Goal: Browse casually: Explore the website without a specific task or goal

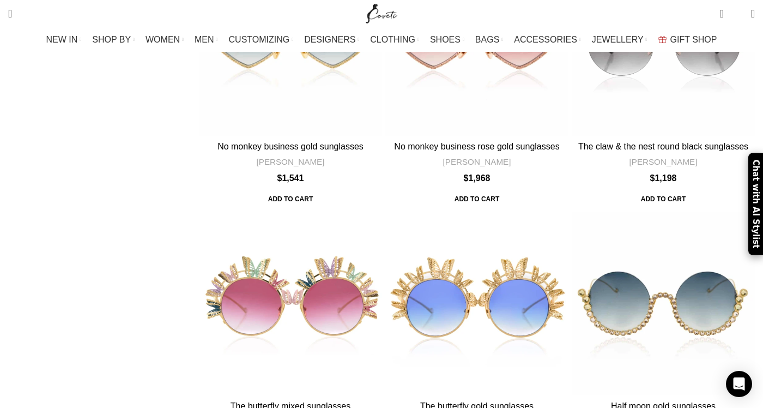
scroll to position [3548, 0]
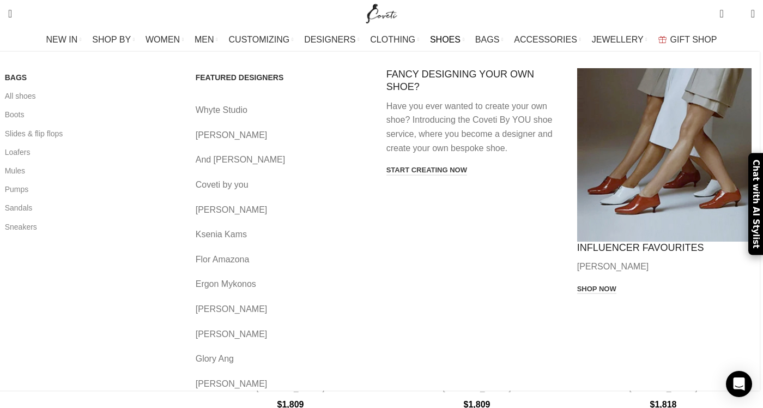
click at [243, 132] on link "Eli Grita" at bounding box center [283, 135] width 174 height 14
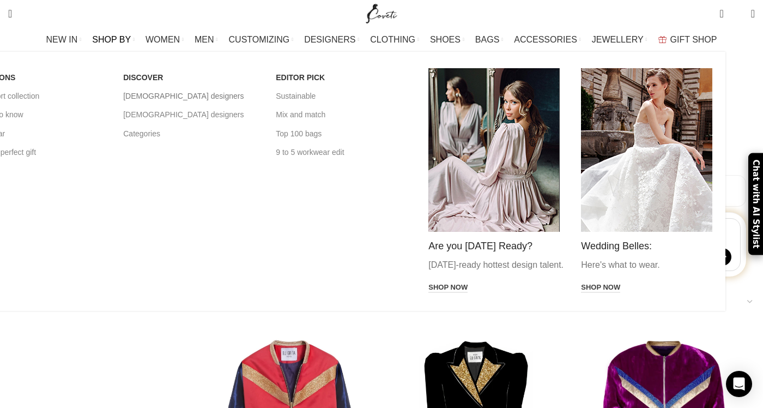
click at [208, 100] on link "[DEMOGRAPHIC_DATA] designers" at bounding box center [191, 96] width 136 height 19
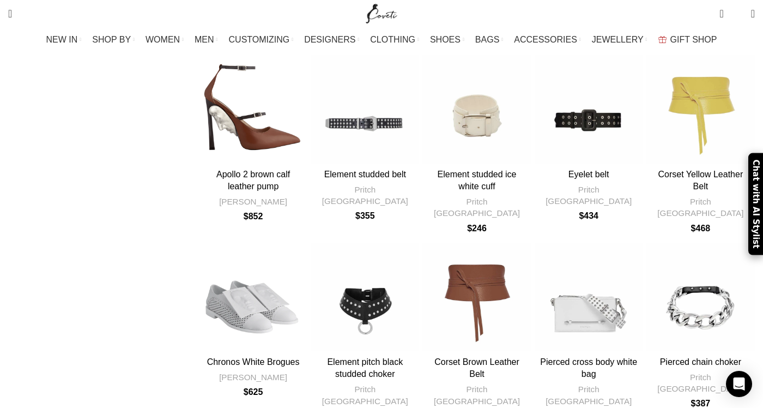
scroll to position [809, 0]
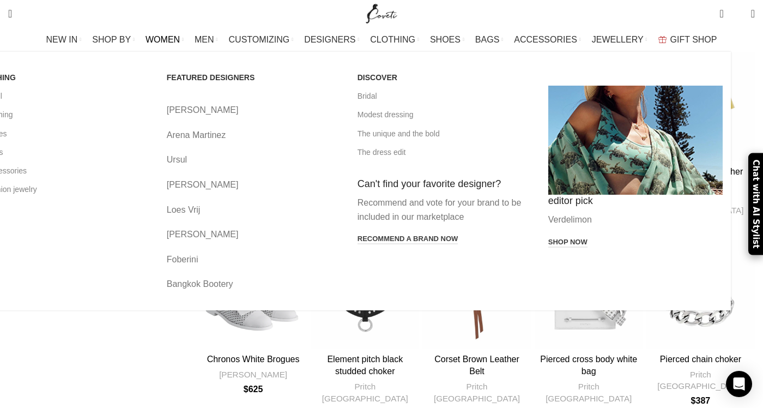
click at [237, 159] on link "Ursul" at bounding box center [254, 160] width 174 height 14
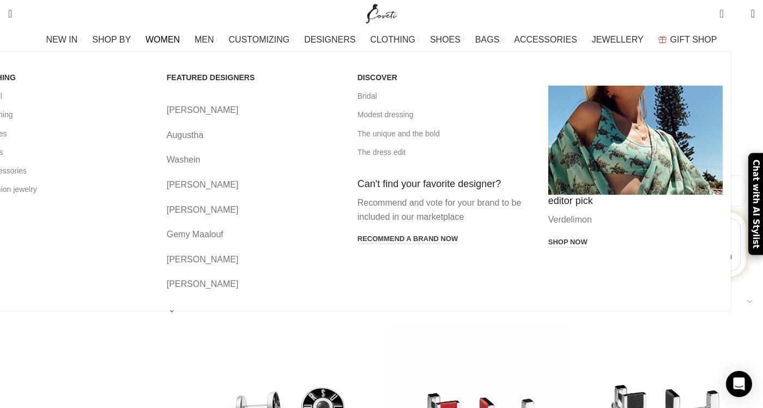
click at [251, 136] on link "Augustha" at bounding box center [254, 135] width 174 height 14
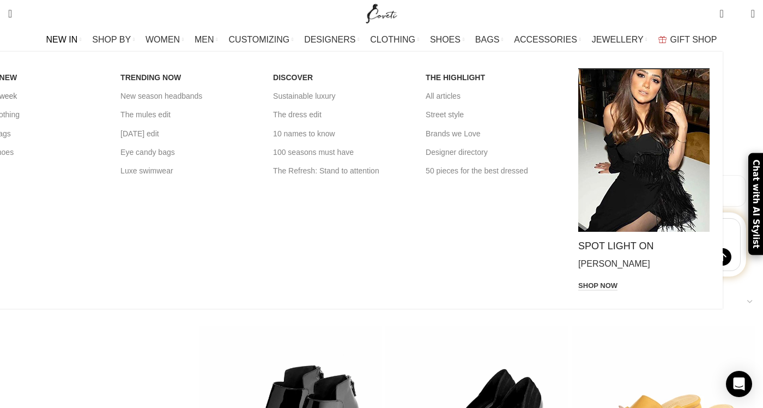
click at [90, 100] on link "New this week" at bounding box center [36, 96] width 136 height 19
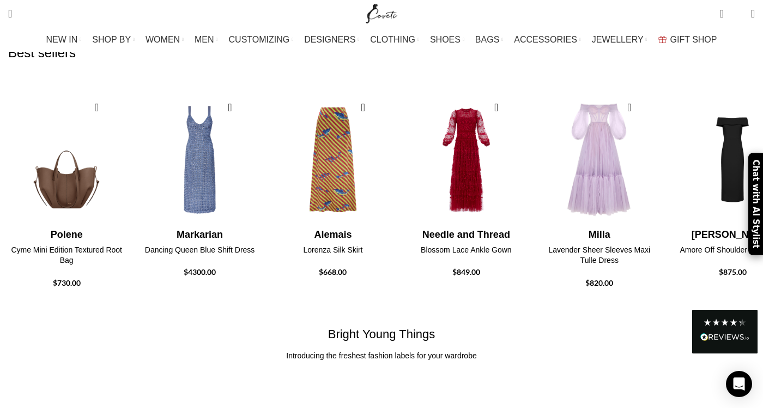
scroll to position [1650, 0]
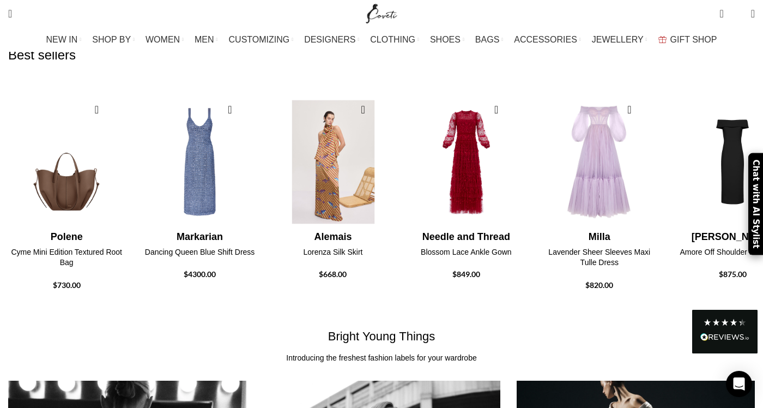
click at [379, 159] on img "3 / 20" at bounding box center [333, 162] width 120 height 135
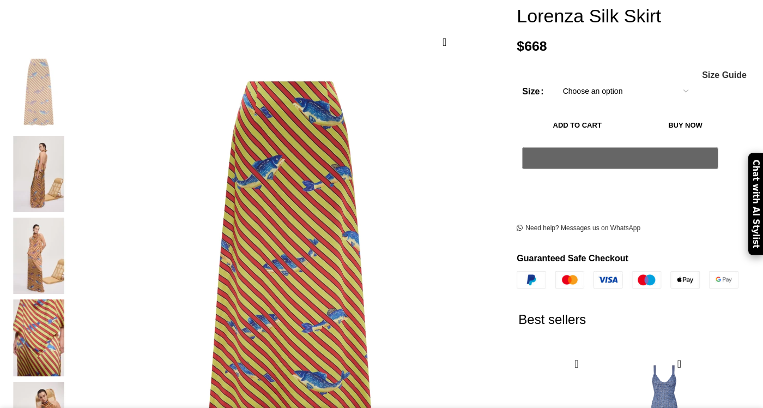
scroll to position [189, 0]
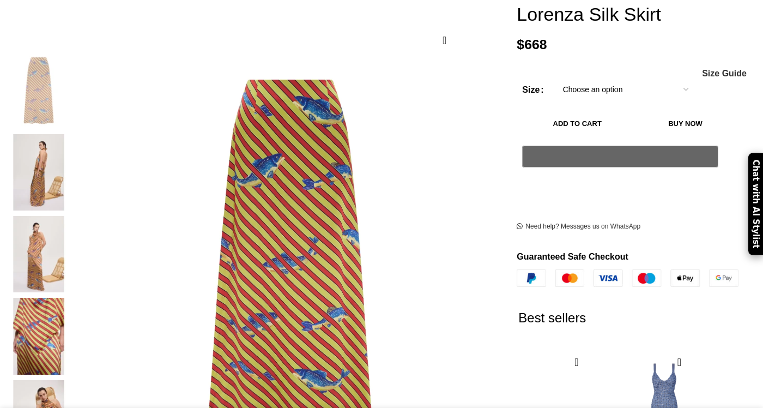
click at [72, 140] on img at bounding box center [38, 172] width 67 height 76
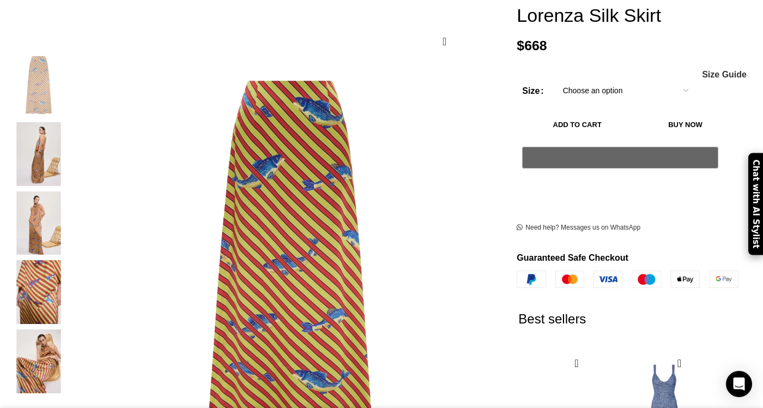
click at [72, 201] on img "3 / 5" at bounding box center [38, 223] width 67 height 64
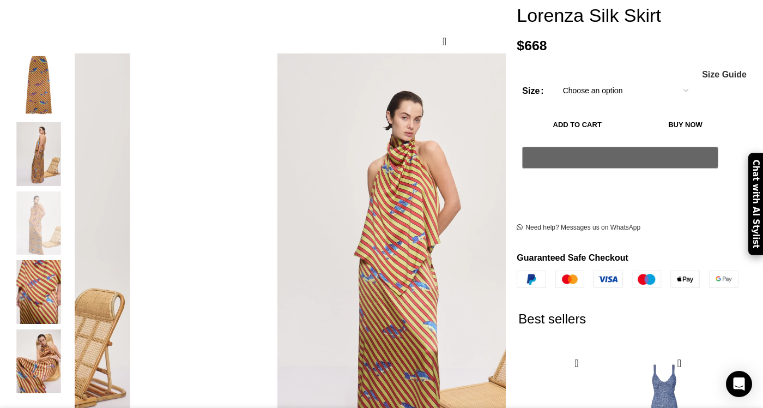
click at [72, 345] on img "5 / 5" at bounding box center [38, 361] width 67 height 64
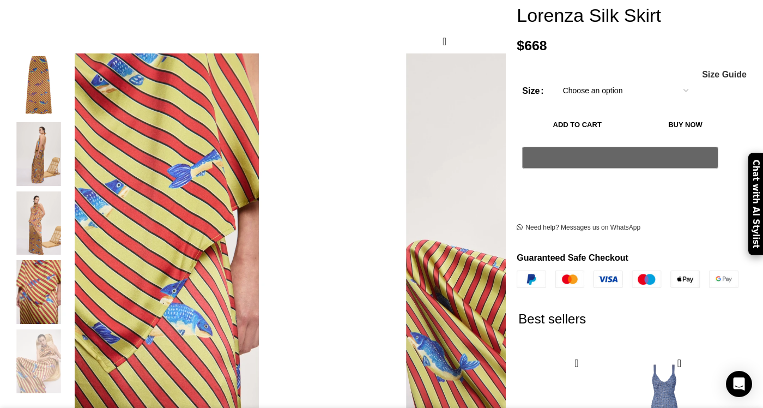
scroll to position [0, 114]
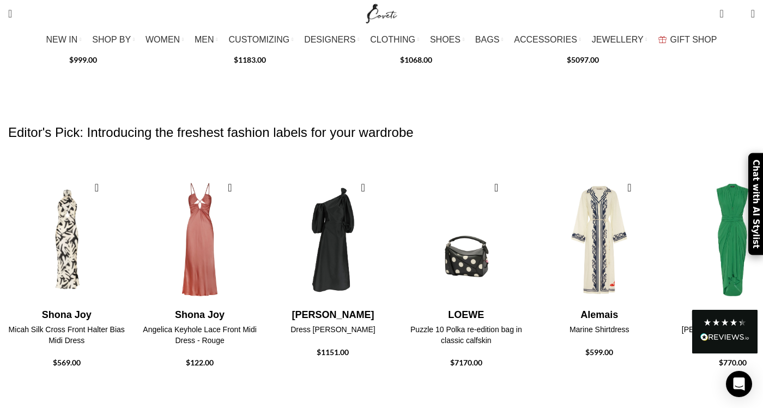
scroll to position [1564, 0]
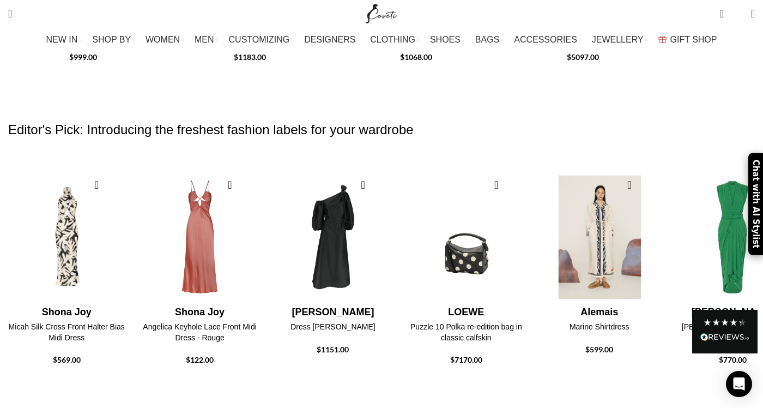
click at [652, 217] on img "5 / 20" at bounding box center [599, 237] width 120 height 135
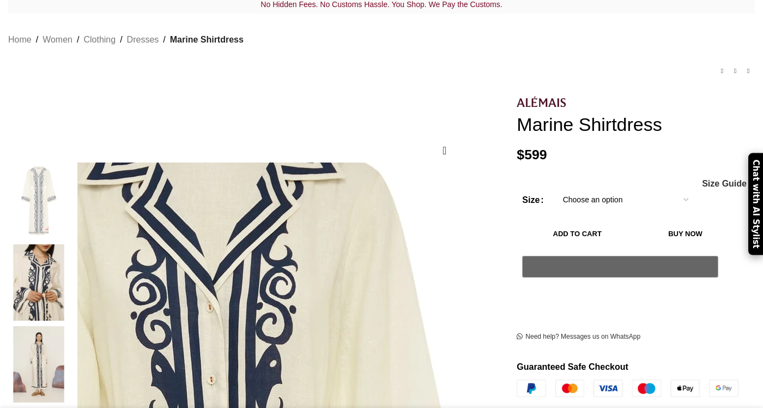
scroll to position [83, 0]
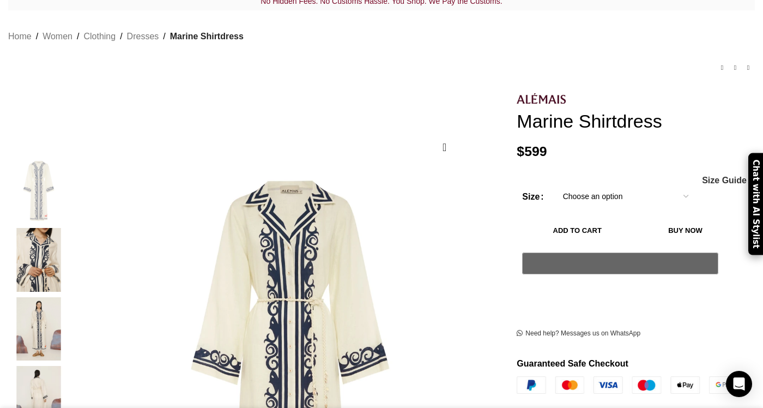
click at [72, 324] on img "3 / 5" at bounding box center [38, 329] width 67 height 64
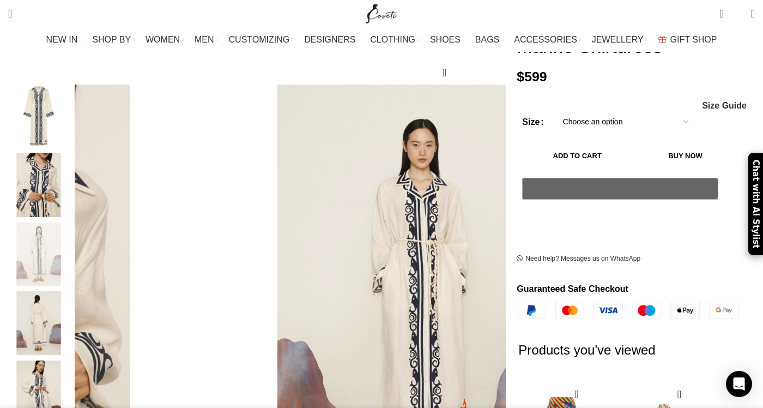
scroll to position [163, 0]
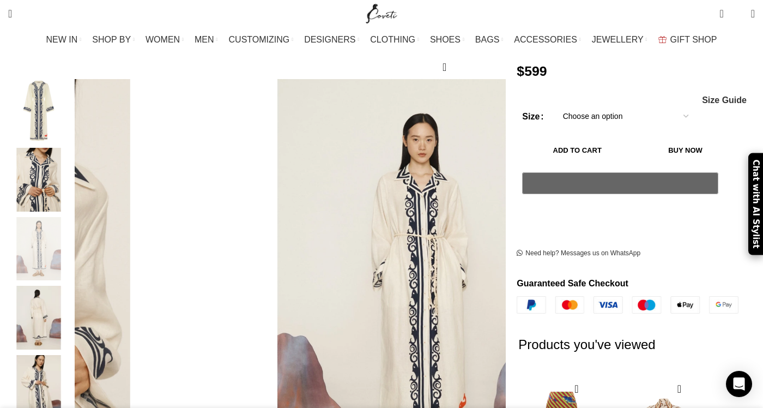
click at [72, 378] on img "5 / 5" at bounding box center [38, 387] width 67 height 64
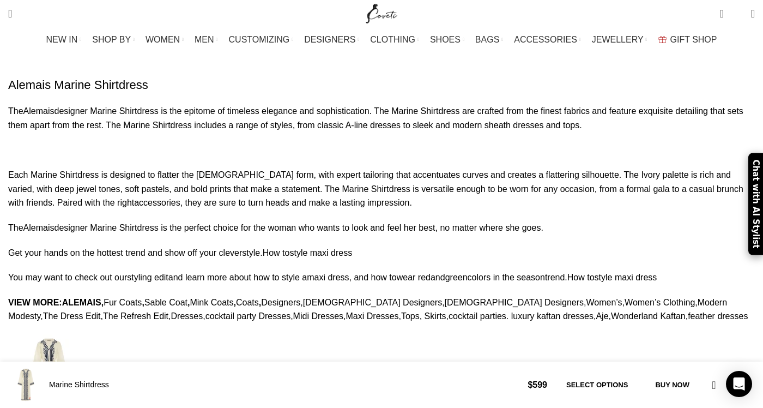
scroll to position [885, 0]
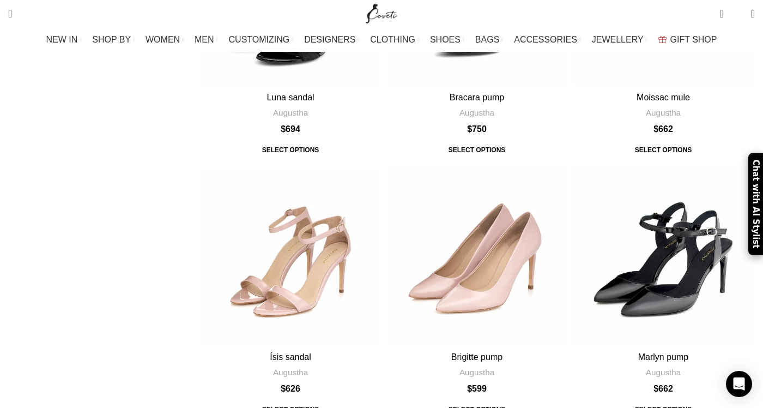
scroll to position [456, 0]
